Goal: Task Accomplishment & Management: Complete application form

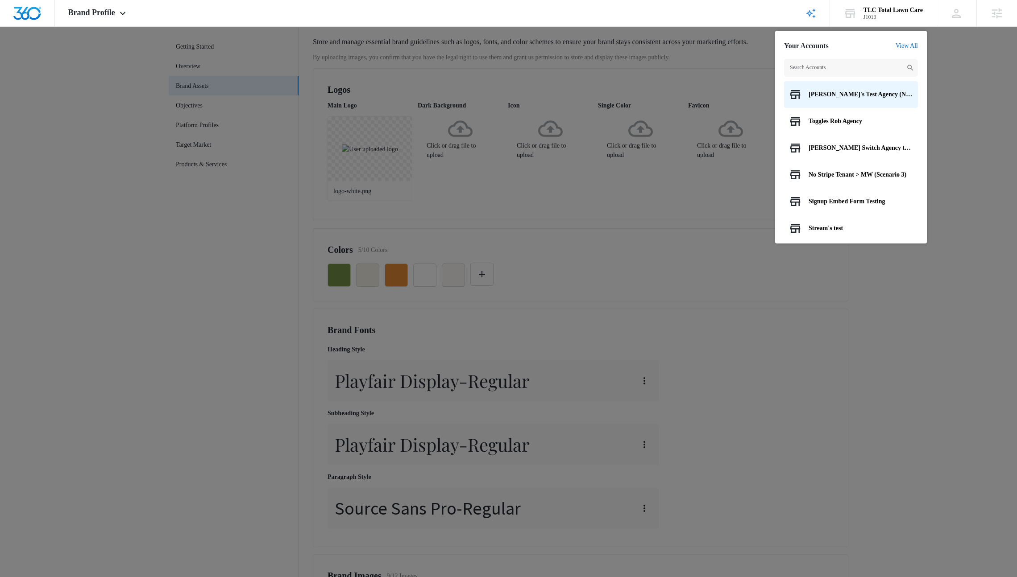
scroll to position [39, 0]
click at [105, 12] on span "Brand Profile" at bounding box center [91, 12] width 47 height 9
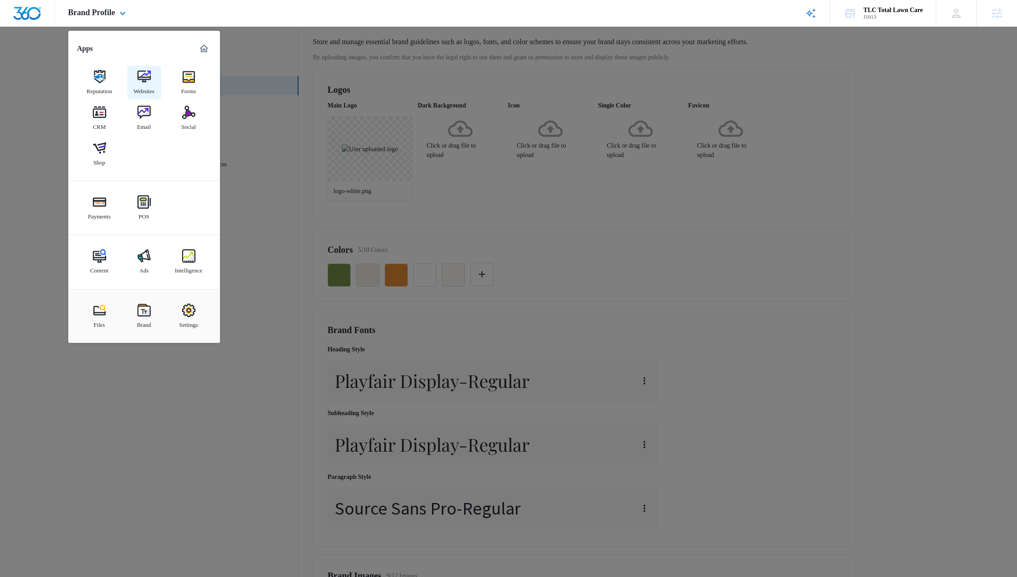
click at [145, 91] on div "Websites" at bounding box center [143, 89] width 21 height 12
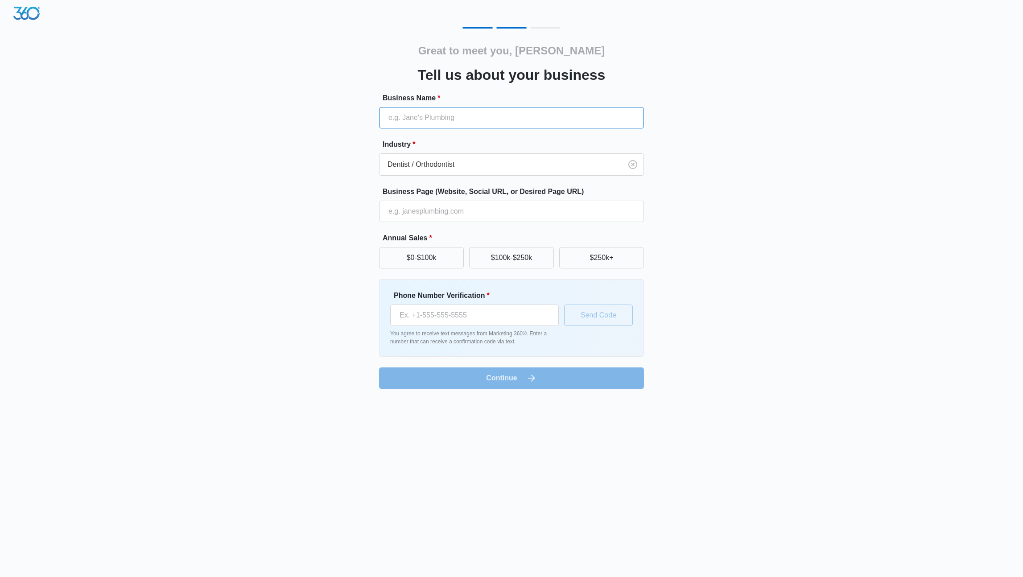
click at [425, 117] on input "Business Name *" at bounding box center [511, 117] width 265 height 21
type input "R"
type input "Testing prepop"
click at [459, 216] on input "Business Page (Website, Social URL, or Desired Page URL)" at bounding box center [511, 211] width 265 height 21
click at [448, 213] on input "Business Page (Website, Social URL, or Desired Page URL)" at bounding box center [511, 211] width 265 height 21
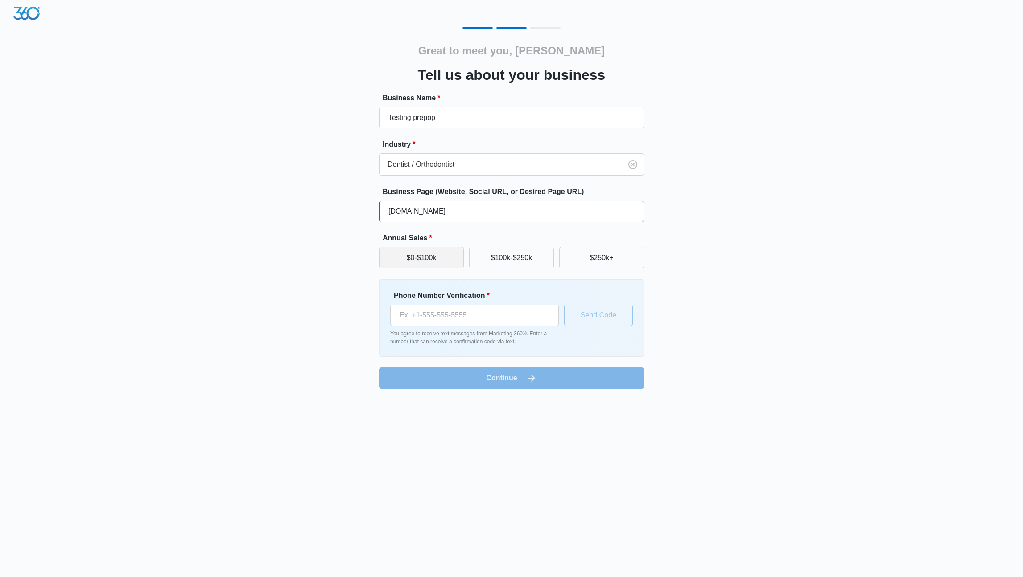
type input "asdfas.com"
click at [453, 259] on button "$0-$100k" at bounding box center [421, 257] width 85 height 21
click at [787, 217] on div "Great to meet you, richard Tell us about your business Business Name * Testing …" at bounding box center [511, 200] width 1023 height 400
click at [530, 313] on input "Phone Number Verification *" at bounding box center [474, 315] width 169 height 21
click at [462, 321] on input "Phone Number Verification *" at bounding box center [474, 315] width 169 height 21
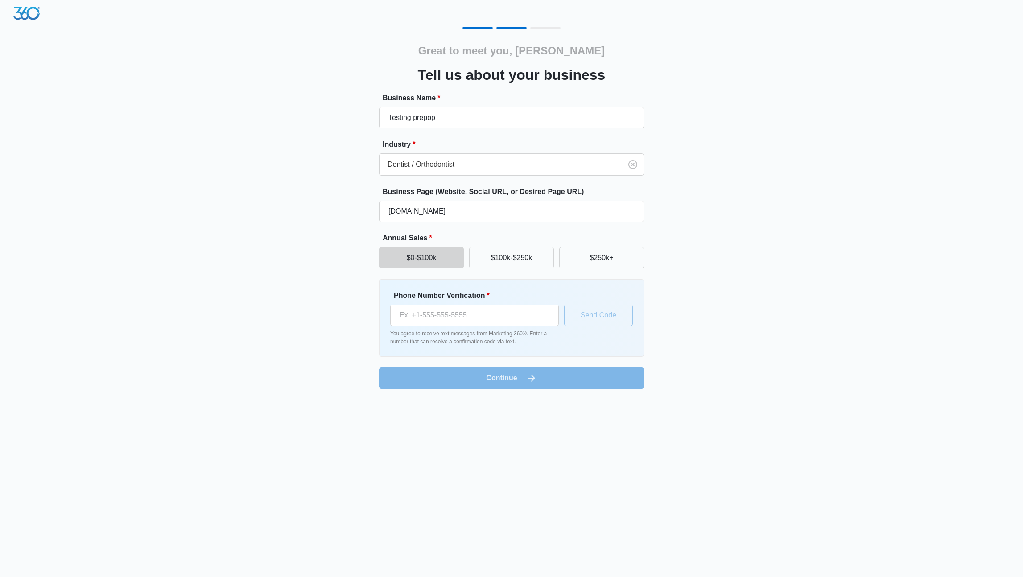
click at [716, 254] on div "Great to meet you, richard Tell us about your business Business Name * Testing …" at bounding box center [511, 208] width 535 height 362
click at [485, 316] on input "Phone Number Verification *" at bounding box center [474, 315] width 169 height 21
type input "(908) 210-4910"
click at [603, 311] on button "Send Code" at bounding box center [598, 315] width 69 height 21
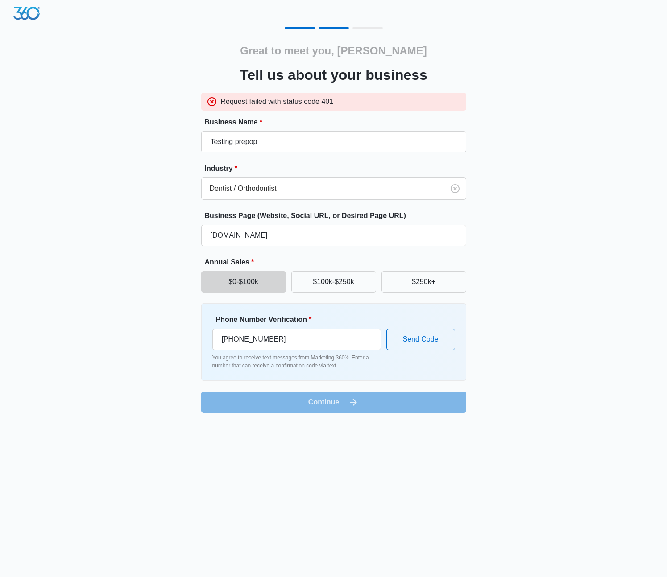
click at [340, 354] on p "You agree to receive text messages from Marketing 360®. Enter a number that can…" at bounding box center [296, 362] width 169 height 16
click at [434, 345] on button "Send Code" at bounding box center [420, 339] width 69 height 21
click at [537, 151] on div "Great to meet you, richard Tell us about your business Request failed with stat…" at bounding box center [333, 220] width 535 height 386
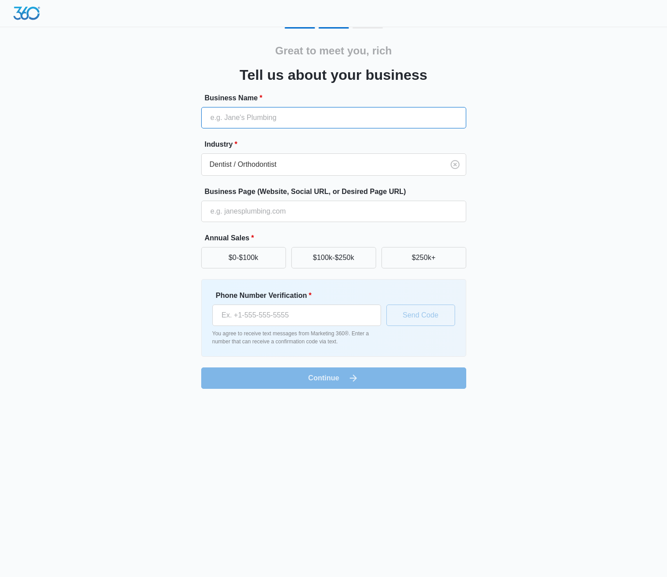
click at [225, 116] on input "Business Name *" at bounding box center [333, 117] width 265 height 21
type input "testertestist"
click at [247, 213] on input "Business Page (Website, Social URL, or Desired Page URL)" at bounding box center [333, 211] width 265 height 21
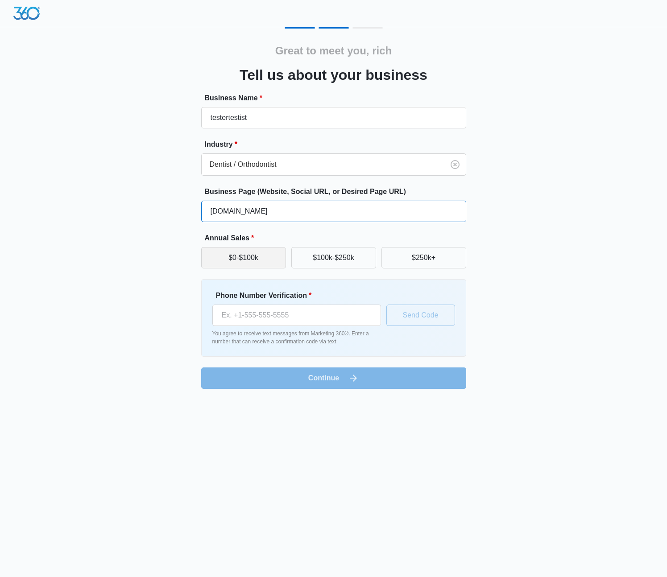
type input "dentist.com"
click at [231, 260] on button "$0-$100k" at bounding box center [243, 257] width 85 height 21
click at [252, 304] on div "Phone Number Verification *" at bounding box center [296, 308] width 169 height 36
click at [253, 307] on input "Phone Number Verification *" at bounding box center [296, 315] width 169 height 21
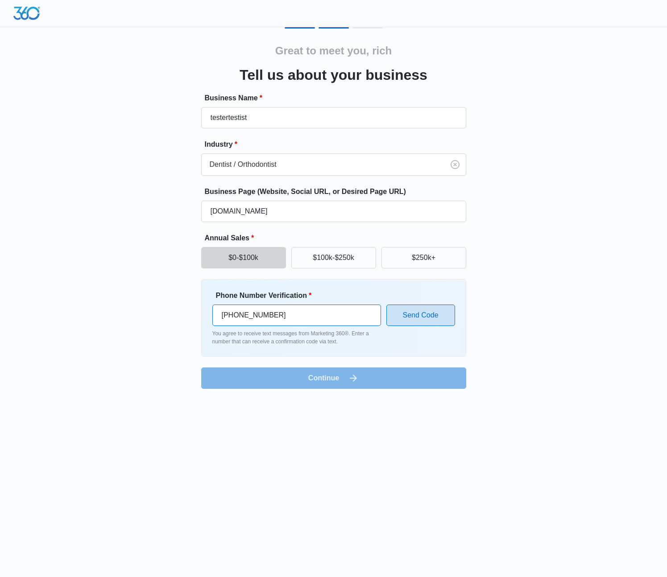
type input "(908) 210-4910"
click at [436, 322] on button "Send Code" at bounding box center [420, 315] width 69 height 21
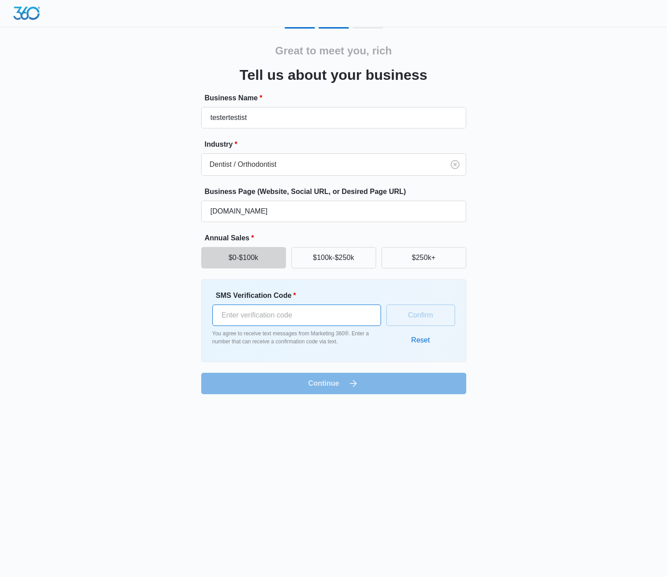
click at [304, 314] on input "SMS Verification Code *" at bounding box center [296, 315] width 169 height 21
click at [368, 314] on input "1" at bounding box center [296, 315] width 169 height 21
click at [368, 318] on input "0" at bounding box center [296, 315] width 169 height 21
type input "1"
click at [367, 311] on input "1" at bounding box center [296, 315] width 169 height 21
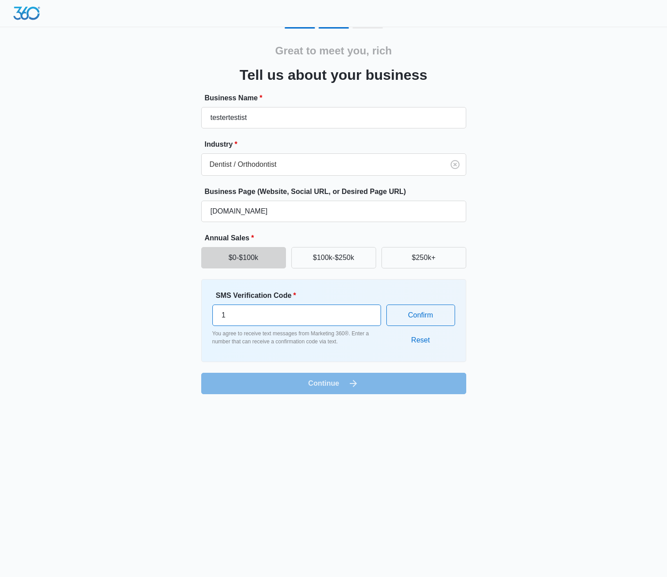
click at [335, 318] on input "1" at bounding box center [296, 315] width 169 height 21
type input "135538"
click at [417, 319] on button "Confirm" at bounding box center [420, 315] width 69 height 21
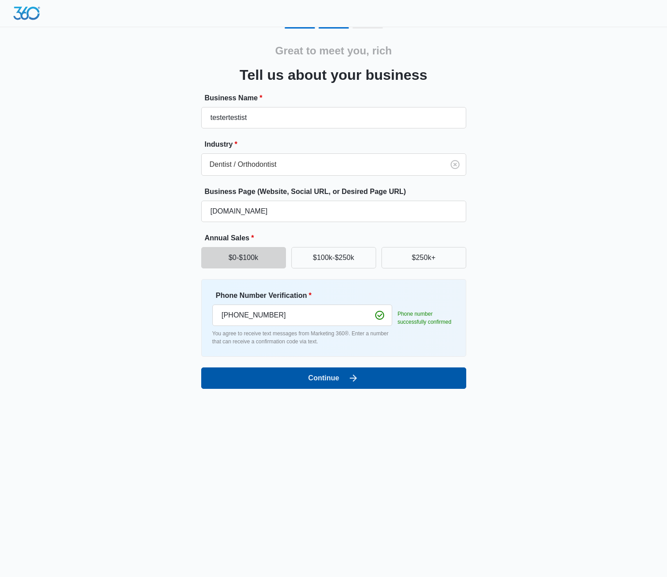
click at [353, 383] on icon "submit" at bounding box center [353, 378] width 11 height 11
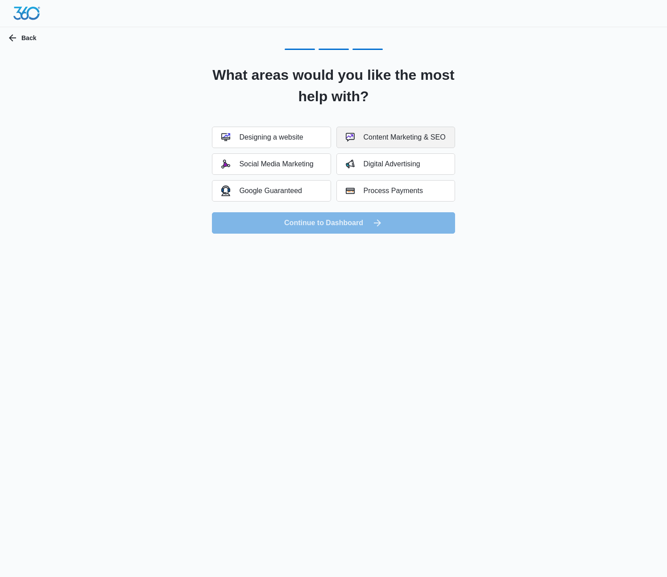
click at [366, 137] on div "Content Marketing & SEO" at bounding box center [396, 137] width 100 height 9
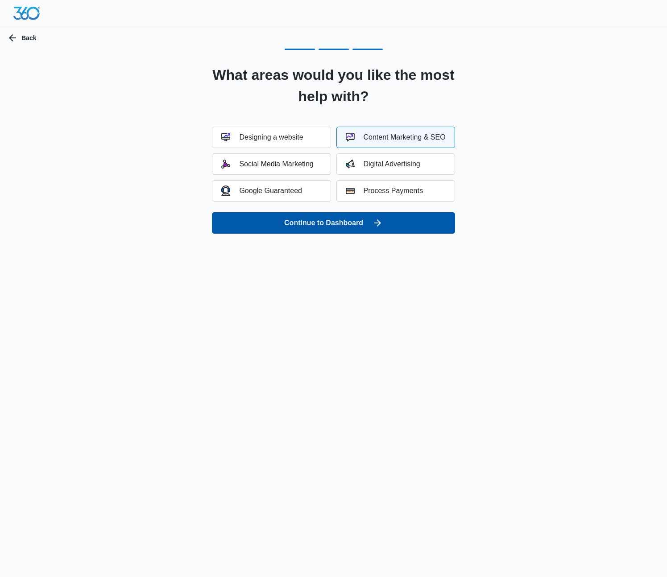
click at [360, 218] on button "Continue to Dashboard" at bounding box center [333, 222] width 243 height 21
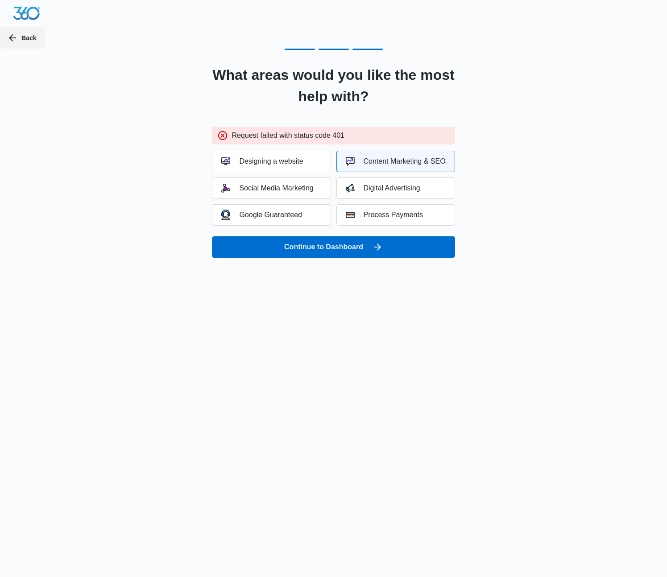
click at [25, 46] on button "Back" at bounding box center [22, 37] width 45 height 21
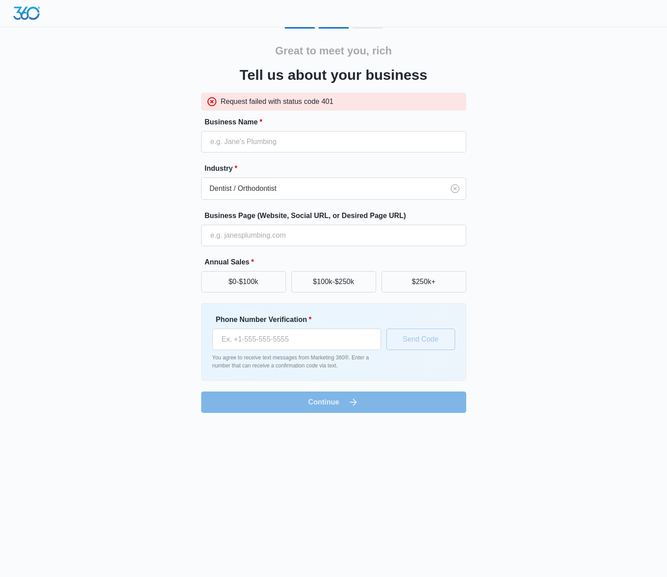
click at [25, 41] on div "Great to meet you, rich Tell us about your business Request failed with status …" at bounding box center [333, 212] width 667 height 424
click at [25, 17] on img at bounding box center [26, 13] width 27 height 13
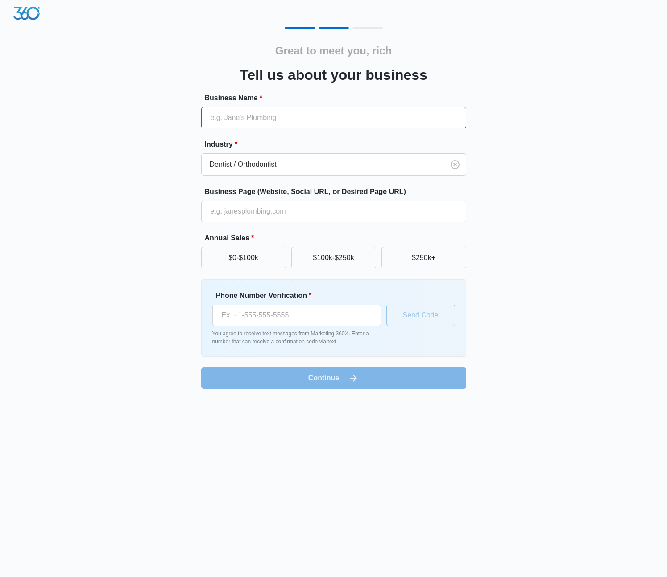
click at [262, 124] on input "Business Name *" at bounding box center [333, 117] width 265 height 21
type input "JWT Test"
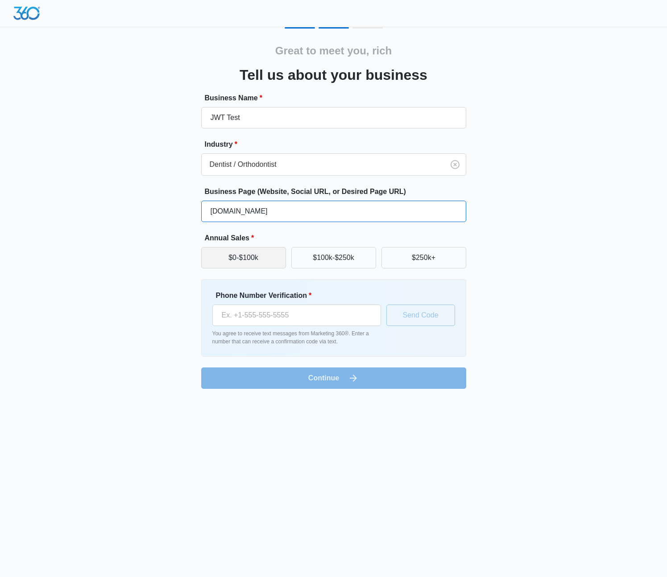
type input "jwtest.com"
click at [262, 255] on button "$0-$100k" at bounding box center [243, 257] width 85 height 21
click at [264, 320] on input "Phone Number Verification *" at bounding box center [296, 315] width 169 height 21
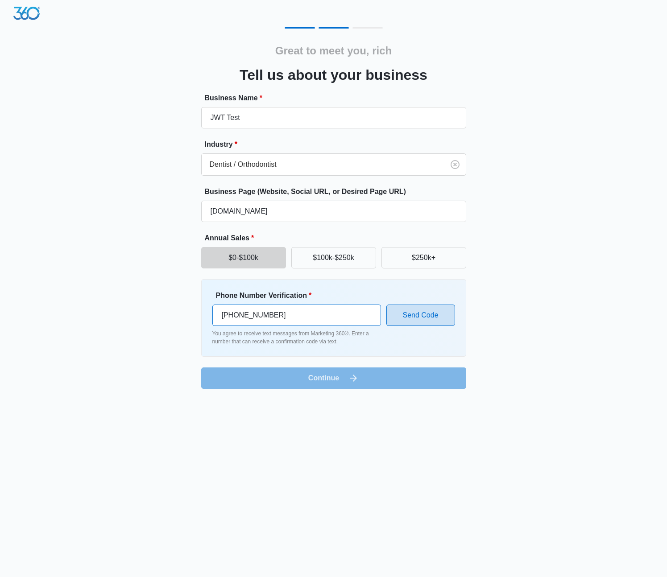
type input "(908) 210-4910"
click at [401, 322] on button "Send Code" at bounding box center [420, 315] width 69 height 21
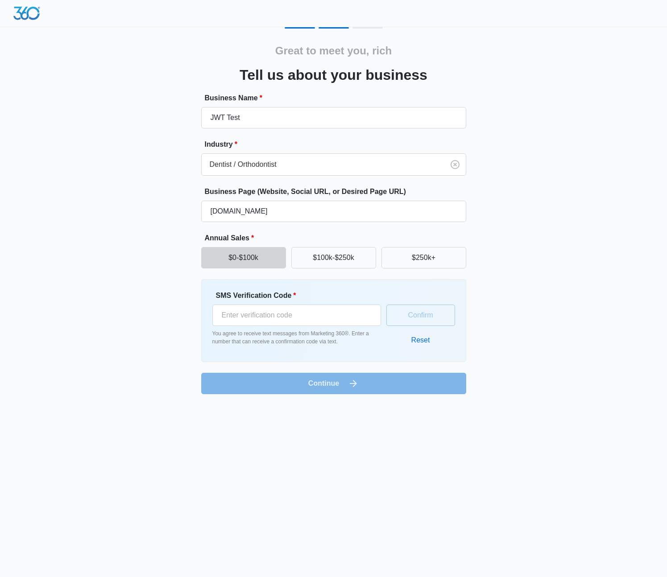
click at [363, 86] on div "Great to meet you, rich Tell us about your business Business Name * JWT Test In…" at bounding box center [333, 218] width 265 height 351
click at [540, 147] on div "Great to meet you, rich Tell us about your business Business Name * JWT Test In…" at bounding box center [333, 210] width 535 height 367
click at [316, 306] on input "SMS Verification Code *" at bounding box center [296, 315] width 169 height 21
type input "129100"
click at [426, 324] on button "Confirm" at bounding box center [420, 315] width 69 height 21
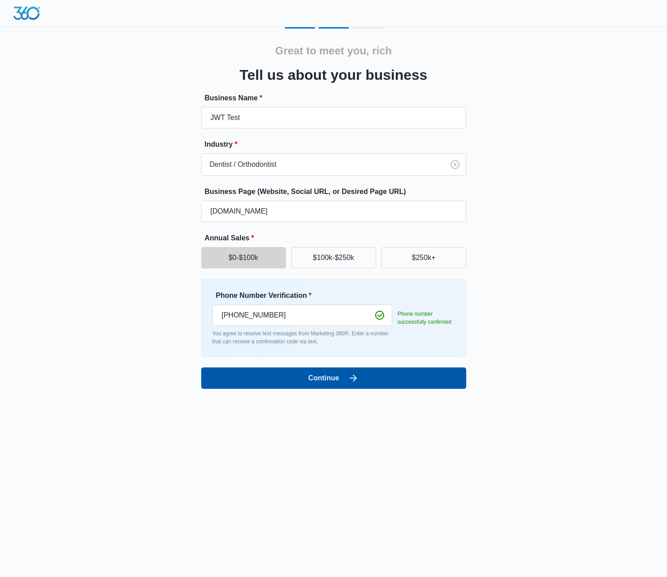
click at [358, 377] on icon "submit" at bounding box center [353, 378] width 11 height 11
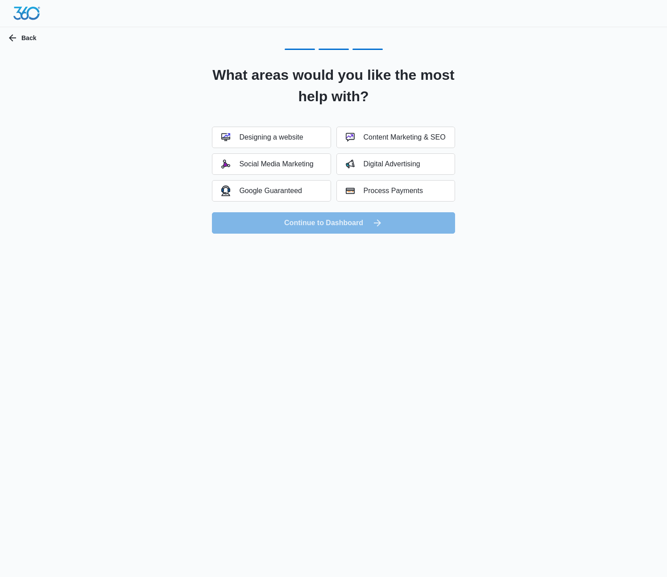
click at [314, 177] on div "Designing a website Content Marketing & SEO Social Media Marketing Digital Adve…" at bounding box center [333, 164] width 243 height 75
click at [310, 190] on button "Google Guaranteed" at bounding box center [271, 190] width 119 height 21
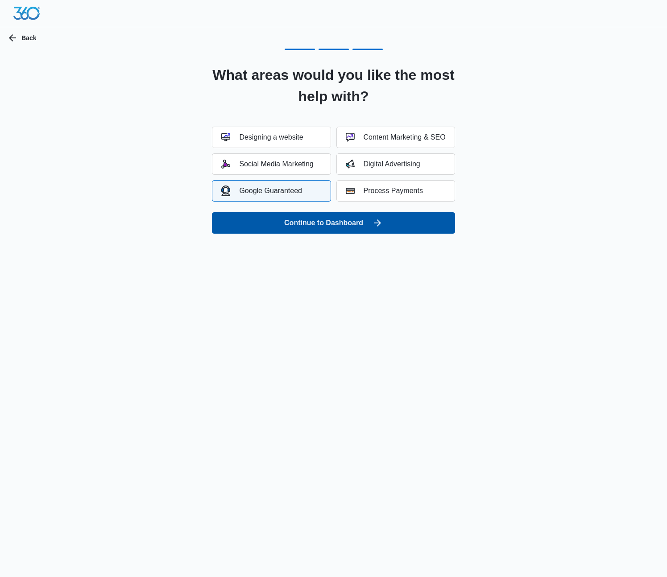
click at [322, 221] on button "Continue to Dashboard" at bounding box center [333, 222] width 243 height 21
